Goal: Book appointment/travel/reservation

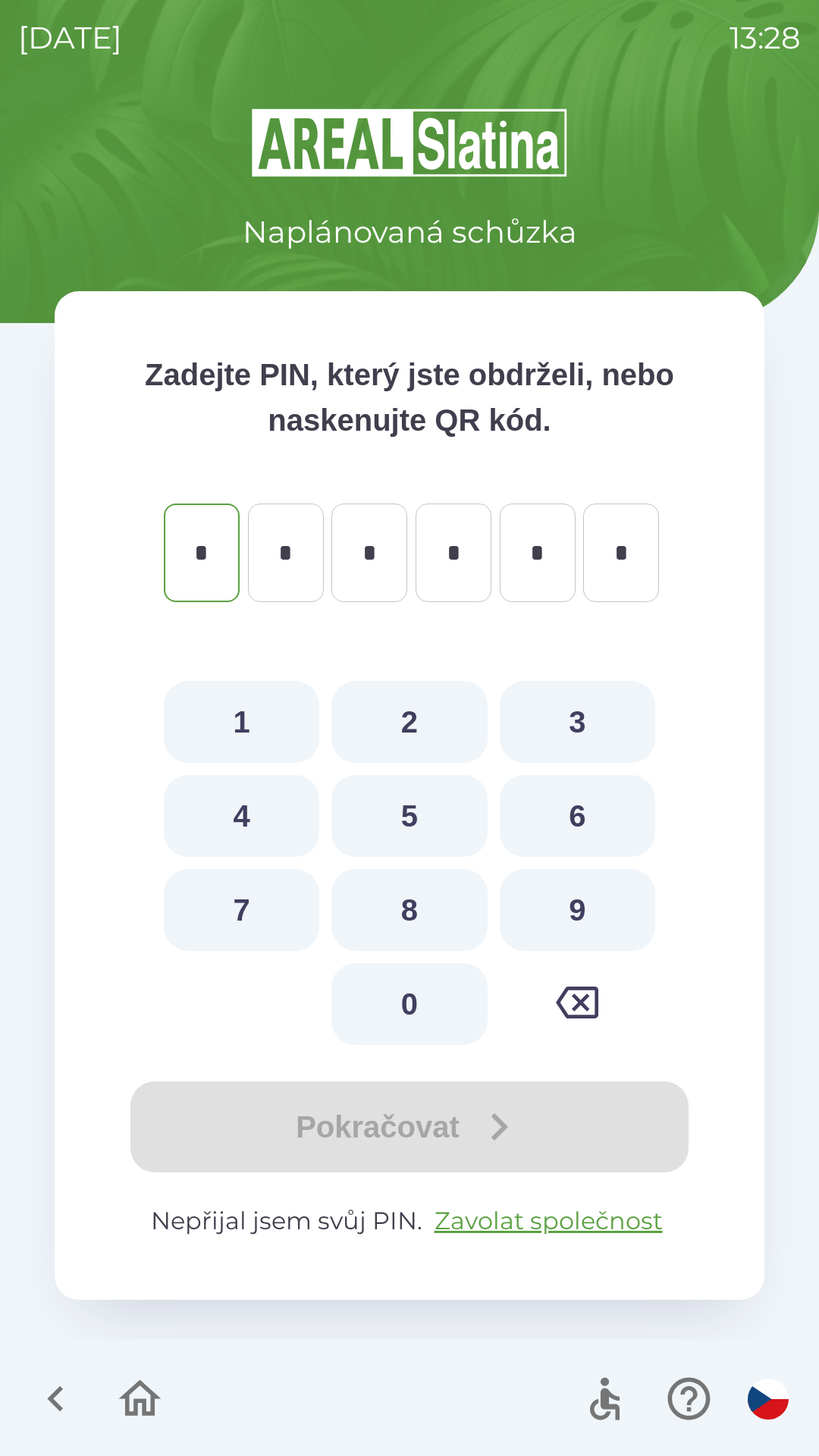
click at [48, 1381] on icon "button" at bounding box center [56, 1398] width 51 height 51
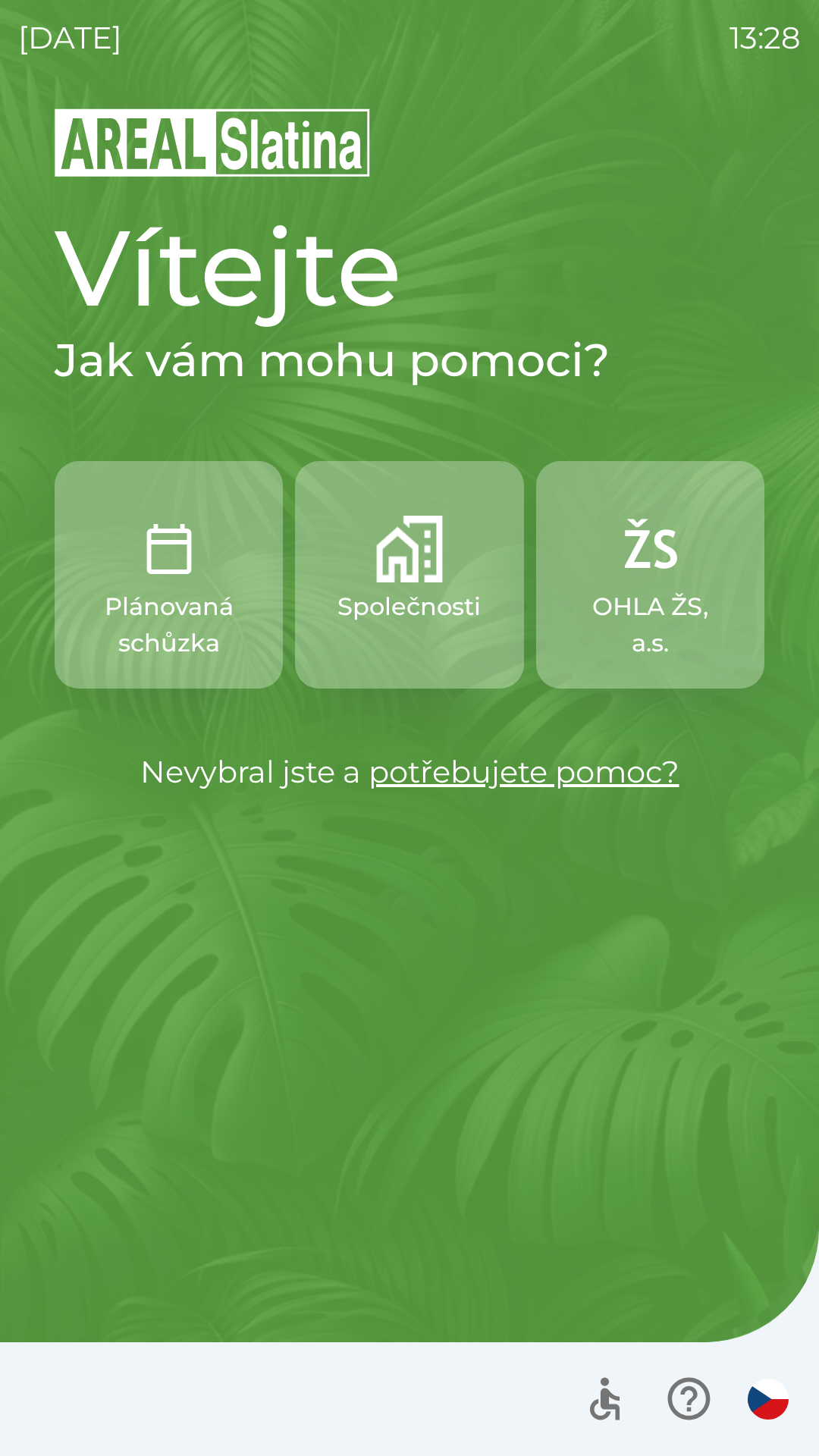
click at [446, 567] on button "Společnosti" at bounding box center [410, 574] width 229 height 228
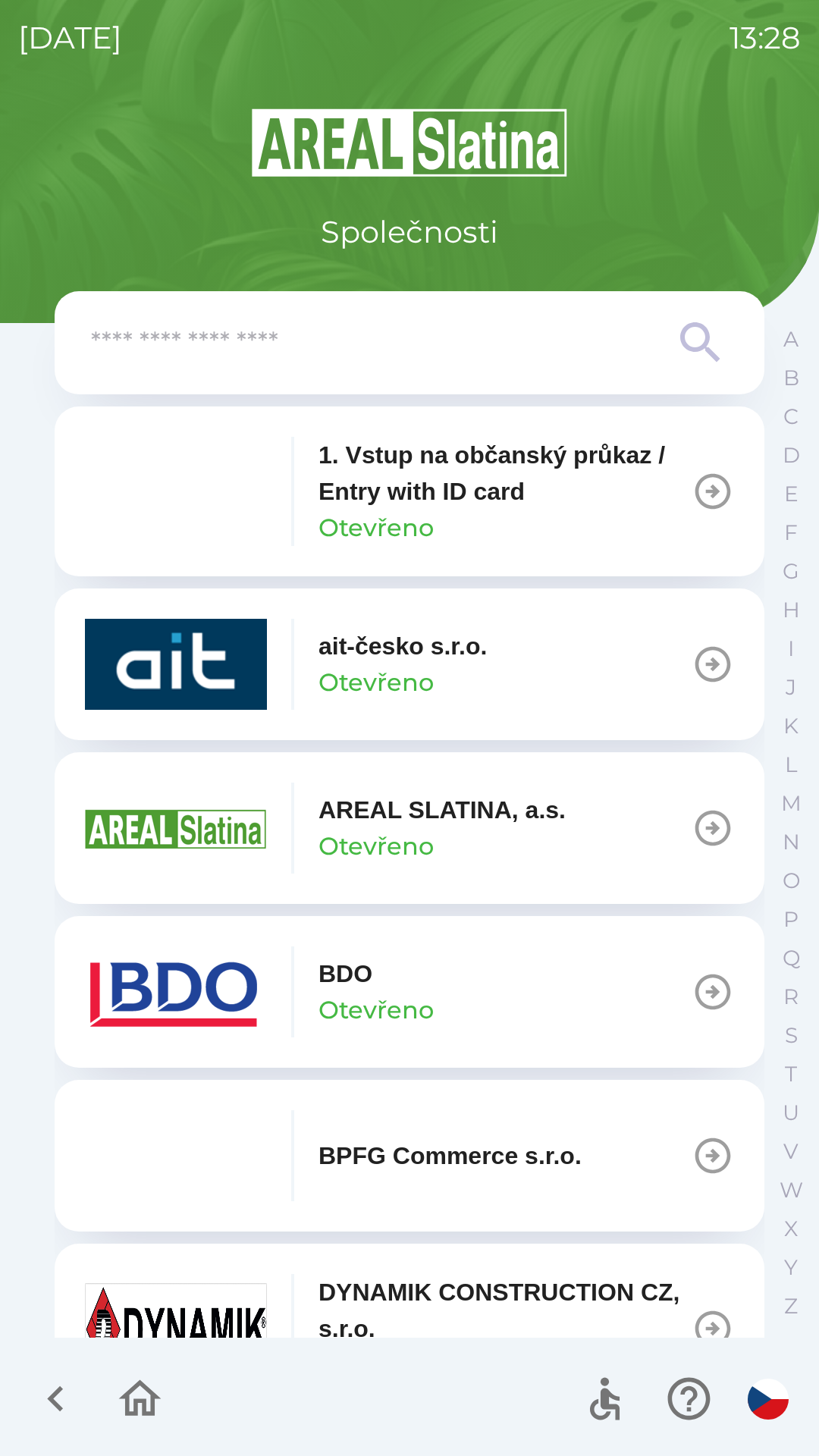
click at [665, 986] on button "BDO Otevřeno" at bounding box center [410, 992] width 710 height 152
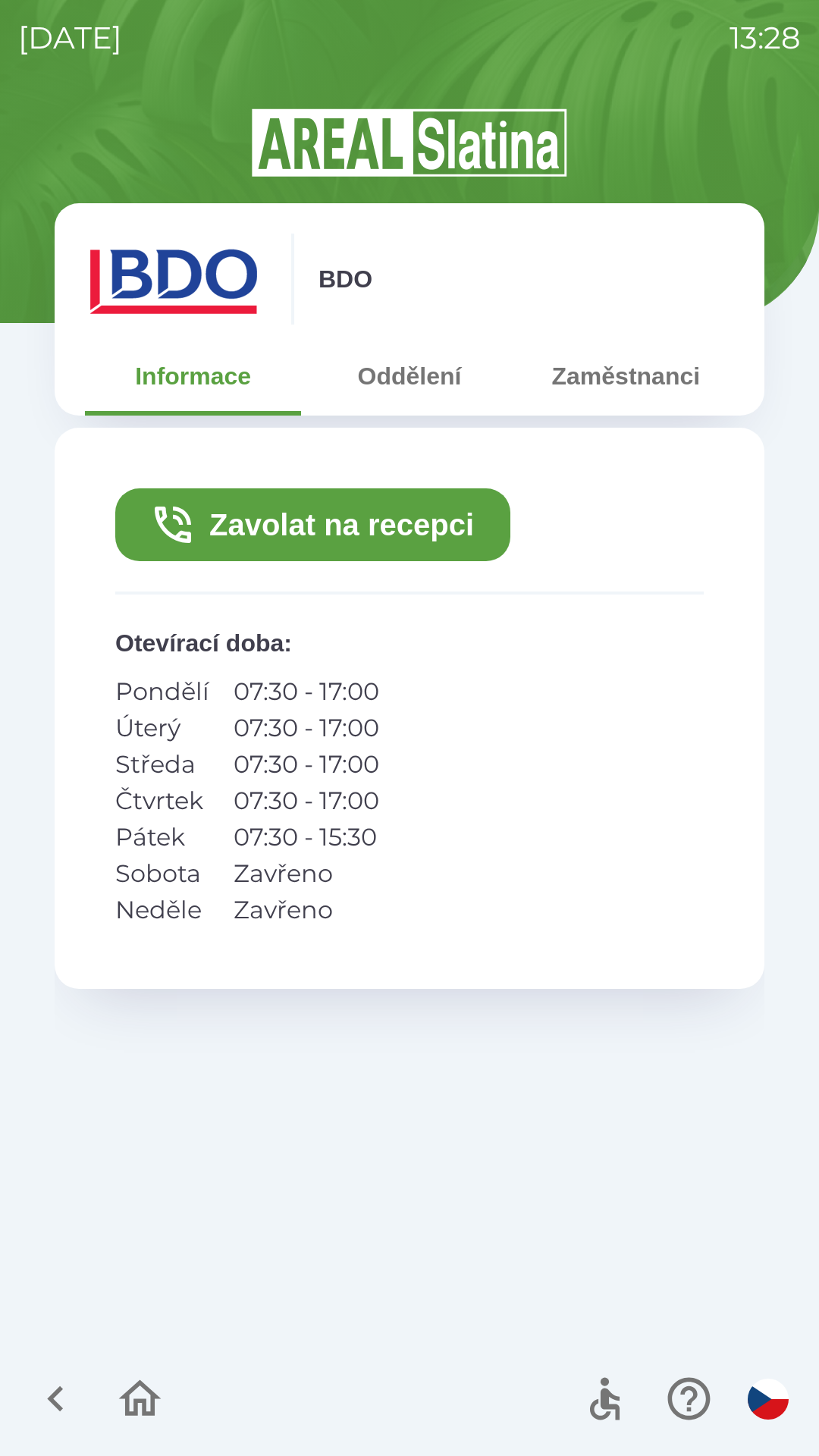
click at [363, 546] on button "Zavolat na recepci" at bounding box center [312, 524] width 395 height 73
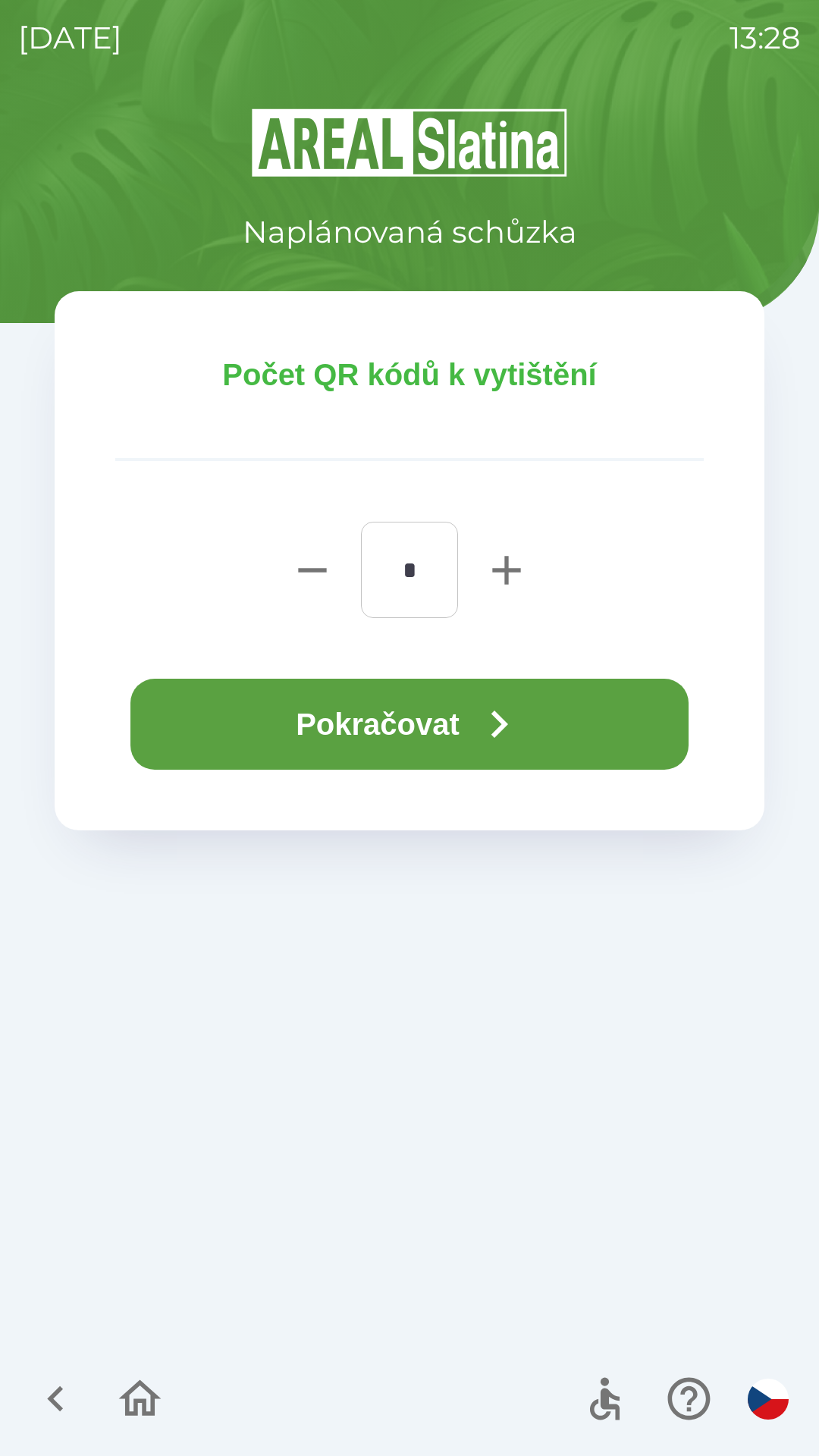
click at [513, 577] on icon "button" at bounding box center [506, 570] width 48 height 48
type input "*"
click at [520, 722] on icon "button" at bounding box center [498, 724] width 54 height 54
